Goal: Transaction & Acquisition: Obtain resource

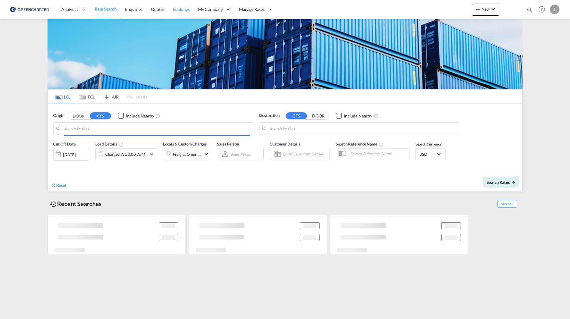
click at [185, 10] on span "Bookings" at bounding box center [181, 9] width 17 height 5
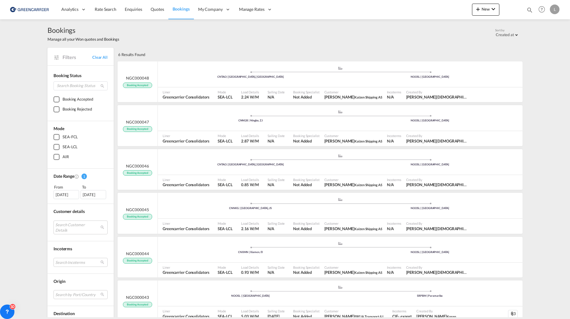
click at [40, 11] on img at bounding box center [29, 10] width 41 height 14
click at [33, 9] on img at bounding box center [29, 10] width 41 height 14
click at [16, 9] on img at bounding box center [29, 10] width 41 height 14
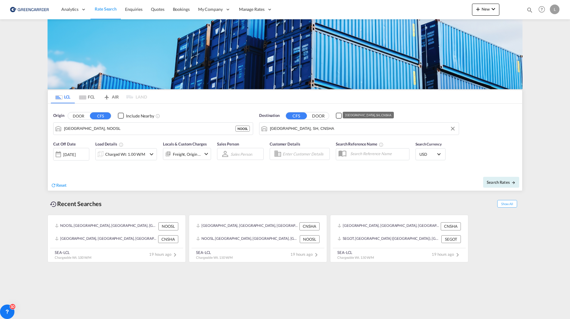
click at [304, 128] on input "[GEOGRAPHIC_DATA], SH, CNSHA" at bounding box center [363, 128] width 186 height 9
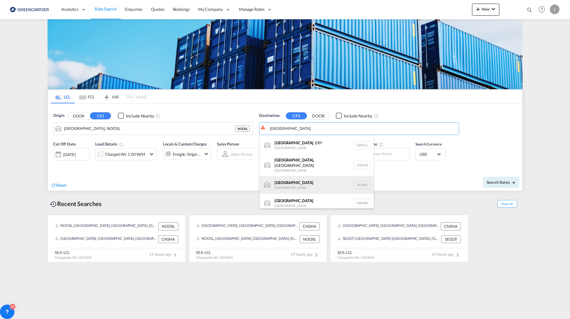
click at [305, 182] on div "[GEOGRAPHIC_DATA] [GEOGRAPHIC_DATA] AUMEL" at bounding box center [317, 185] width 114 height 18
type input "[GEOGRAPHIC_DATA], [GEOGRAPHIC_DATA]"
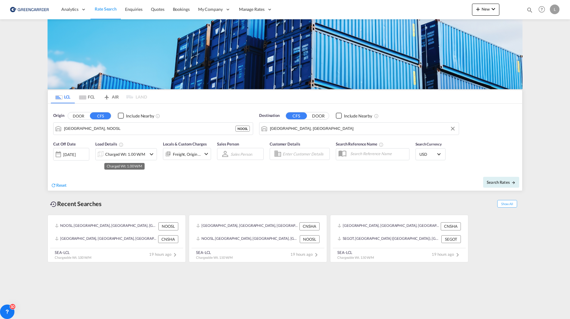
click at [122, 151] on div "Charged Wt: 1.00 W/M" at bounding box center [125, 154] width 40 height 8
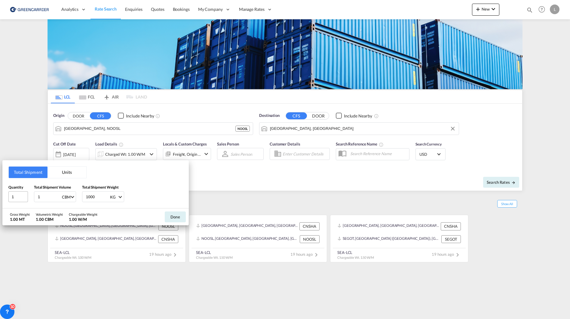
drag, startPoint x: 55, startPoint y: 194, endPoint x: 13, endPoint y: 192, distance: 42.2
click at [13, 192] on div "Quantity 1 Total Shipment Volume 1 CBM CBM CFT Total Shipment Weight 1000 KG KG…" at bounding box center [95, 193] width 174 height 18
type input "5.8"
click at [177, 216] on button "Done" at bounding box center [175, 216] width 21 height 11
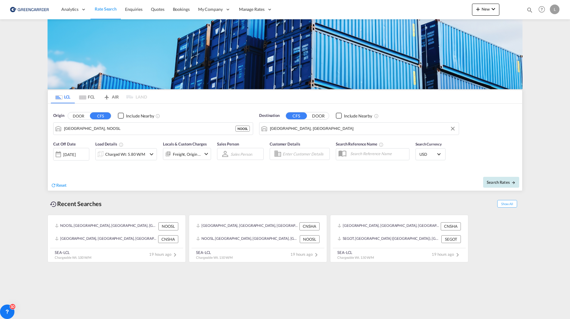
click at [504, 181] on span "Search Rates" at bounding box center [501, 182] width 29 height 5
type input "NOOSL to AUMEL / [DATE]"
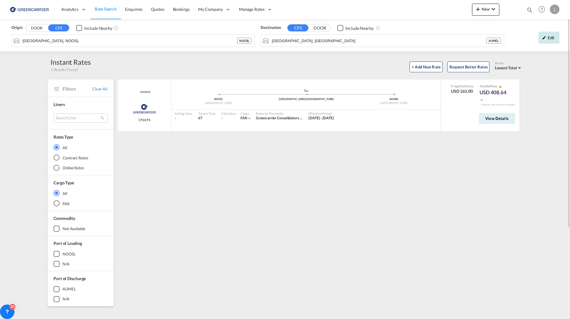
click at [545, 35] on div "Edit" at bounding box center [549, 38] width 21 height 12
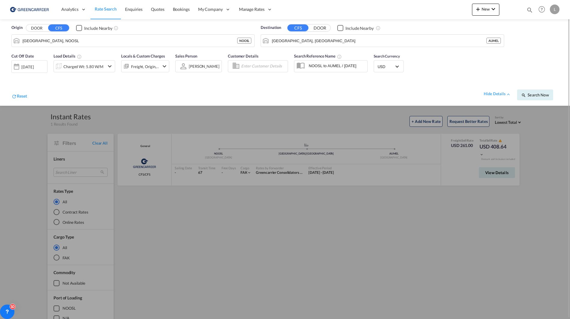
click at [386, 64] on span "USD" at bounding box center [386, 66] width 17 height 5
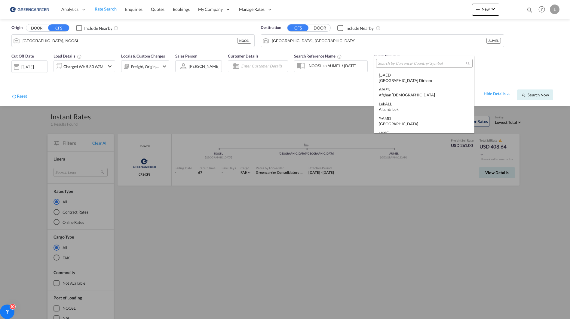
scroll to position [2077, 0]
click at [424, 63] on input "search" at bounding box center [422, 63] width 88 height 5
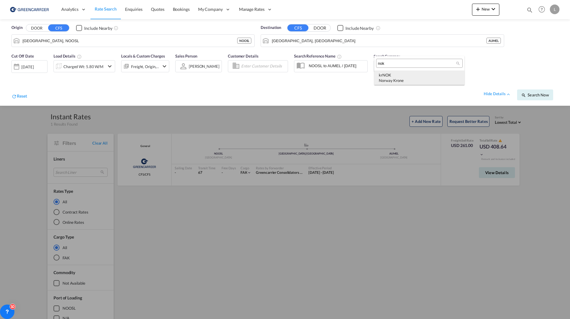
type input "nok"
click at [424, 73] on div "kr NOK Norway Krone" at bounding box center [419, 77] width 81 height 11
click at [484, 75] on div "Cut Off Date [DATE] [DATE] Load Details Charged Wt: 5.80 W/M Locals & Custom Ch…" at bounding box center [285, 78] width 558 height 56
click at [534, 91] on button "Search Now" at bounding box center [535, 94] width 36 height 11
